Goal: Entertainment & Leisure: Consume media (video, audio)

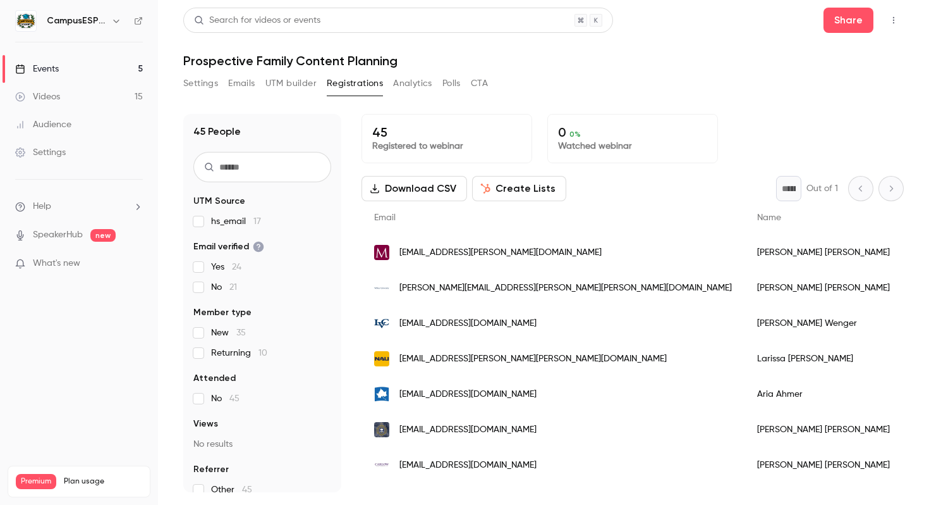
click at [70, 102] on link "Videos 15" at bounding box center [79, 97] width 158 height 28
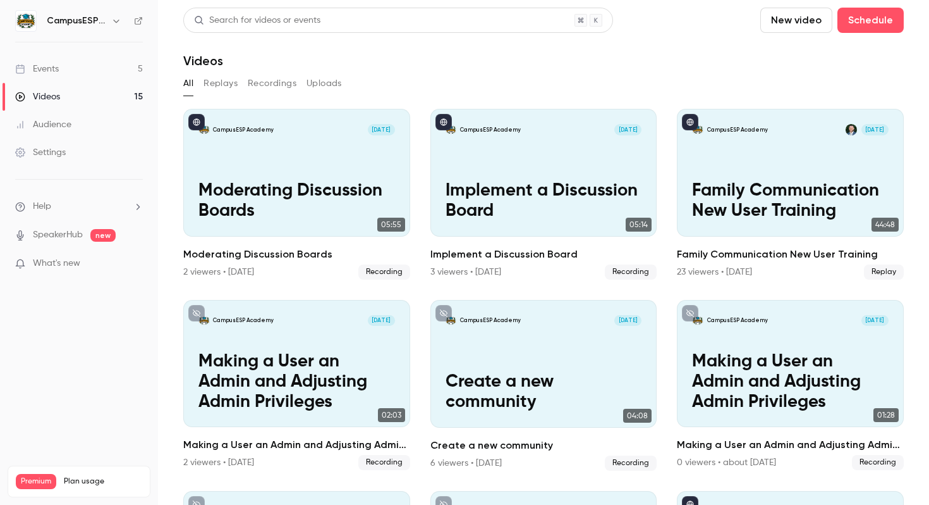
click at [216, 80] on button "Replays" at bounding box center [221, 83] width 34 height 20
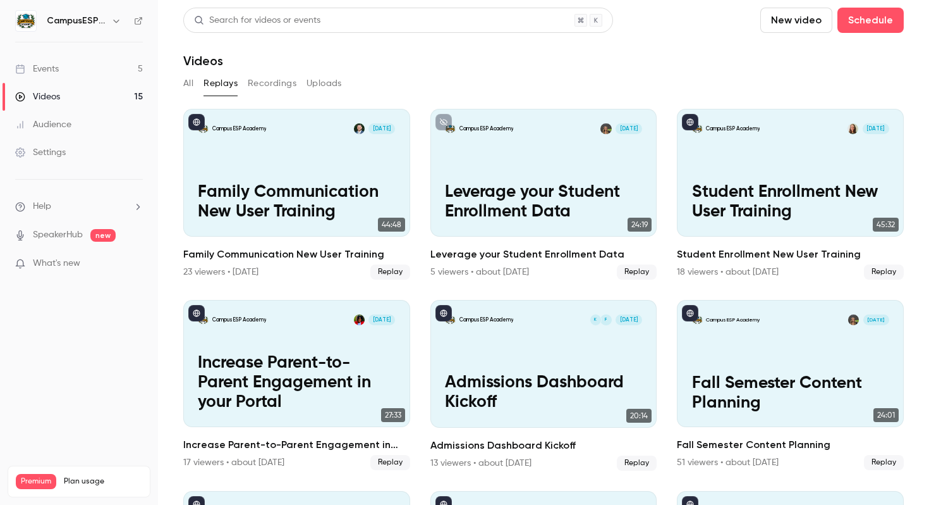
click at [259, 83] on button "Recordings" at bounding box center [272, 83] width 49 height 20
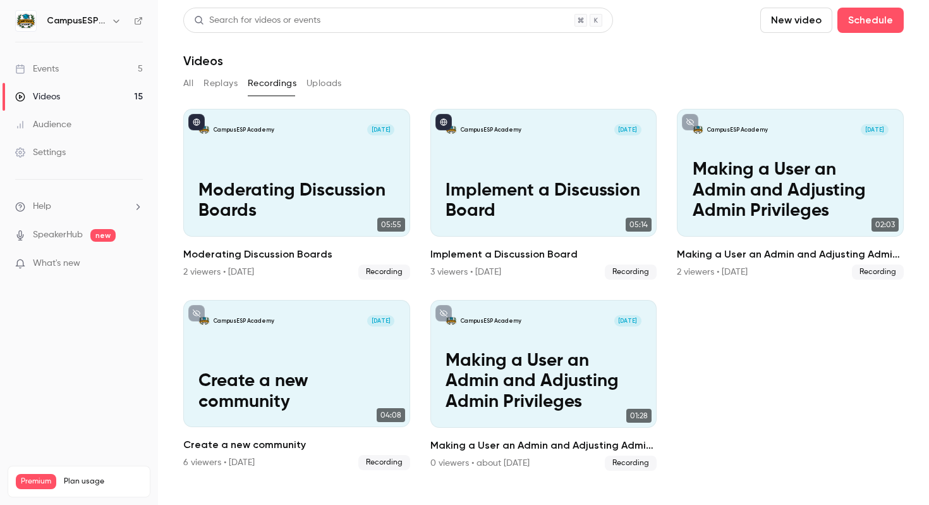
click at [78, 68] on link "Events 5" at bounding box center [79, 69] width 158 height 28
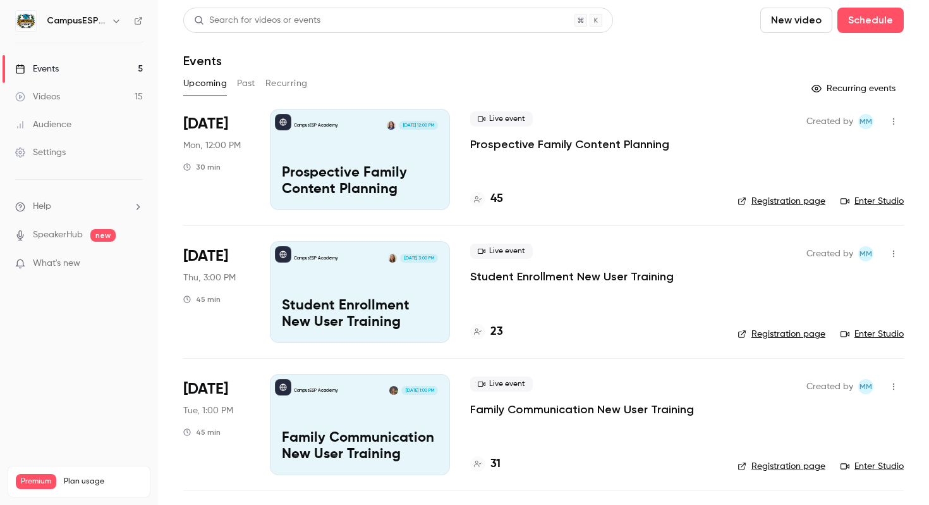
click at [250, 83] on button "Past" at bounding box center [246, 83] width 18 height 20
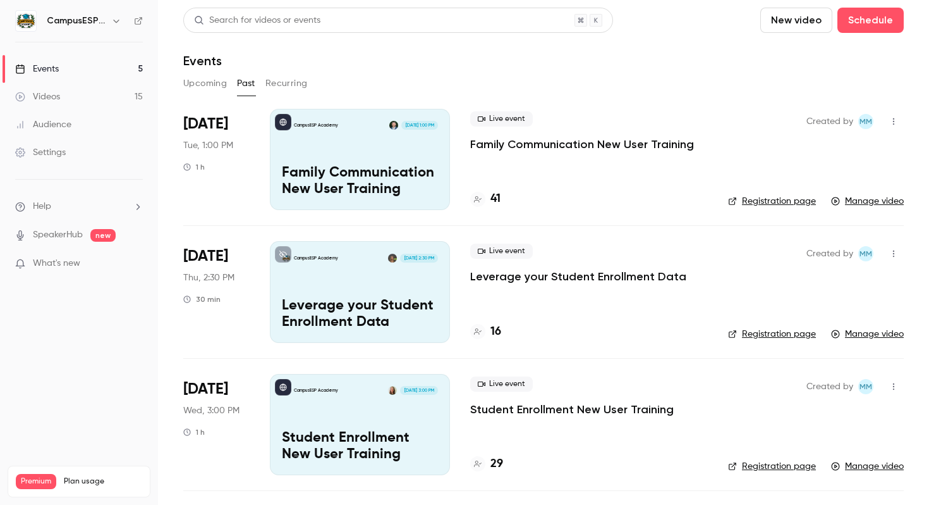
click at [388, 180] on p "Family Communication New User Training" at bounding box center [360, 181] width 156 height 33
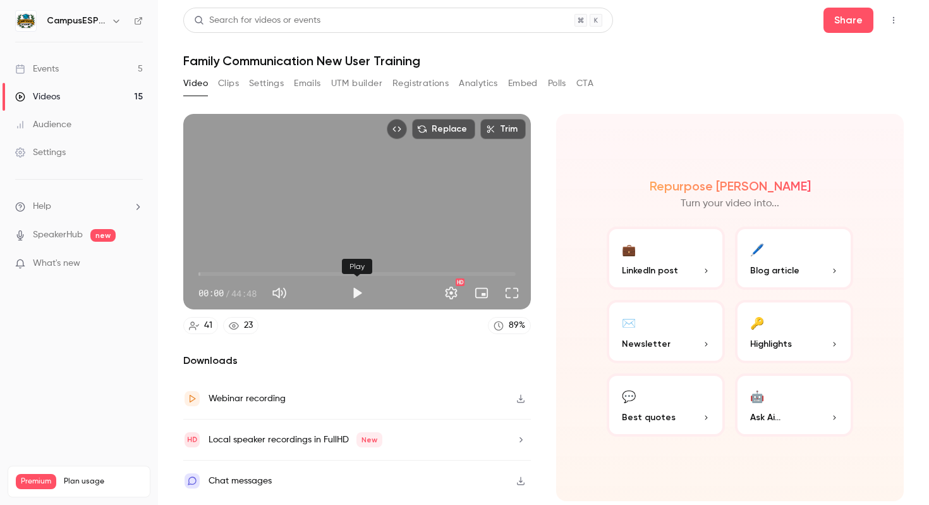
click at [359, 293] on button "Play" at bounding box center [357, 292] width 25 height 25
type input "****"
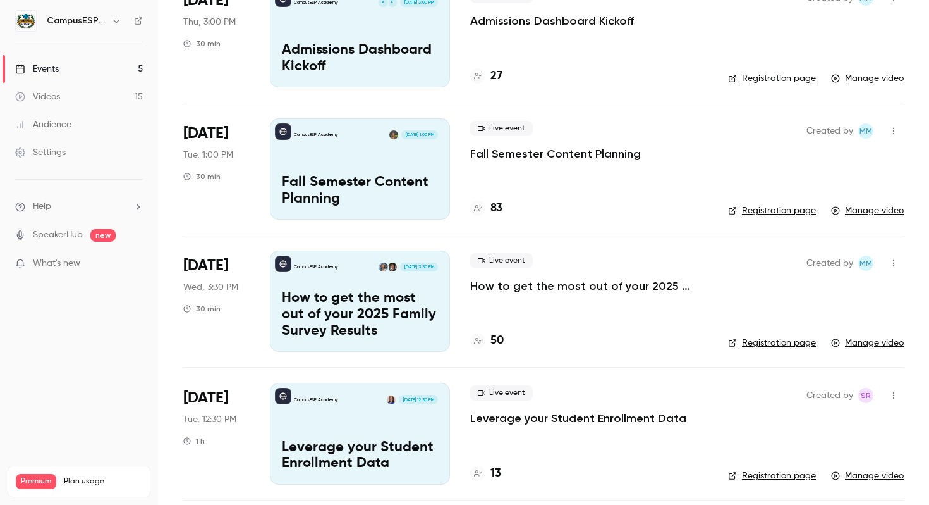
scroll to position [653, 0]
click at [407, 190] on p "Fall Semester Content Planning" at bounding box center [360, 190] width 156 height 33
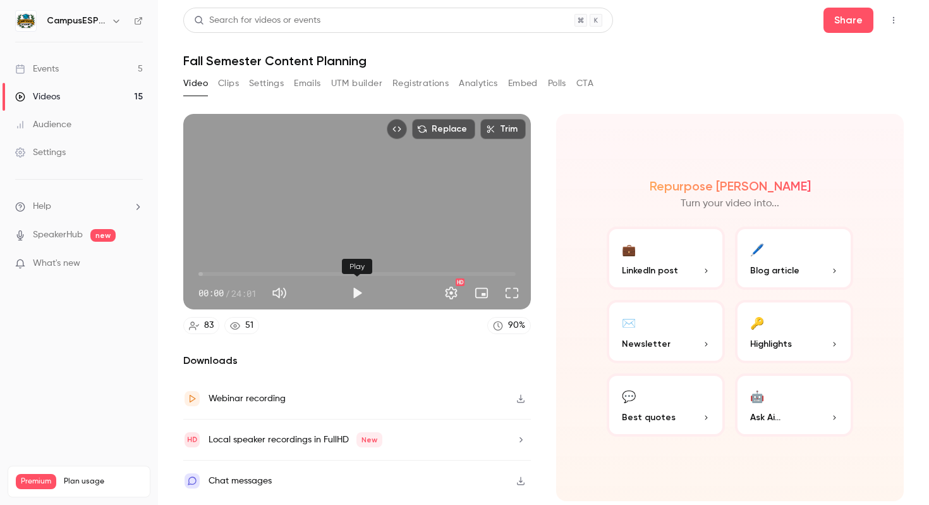
click at [357, 293] on button "Play" at bounding box center [357, 292] width 25 height 25
click at [354, 300] on button "Pause" at bounding box center [357, 292] width 25 height 25
click at [348, 299] on button "Play" at bounding box center [357, 292] width 25 height 25
click at [355, 296] on button "Pause" at bounding box center [357, 292] width 25 height 25
type input "******"
